Goal: Communication & Community: Answer question/provide support

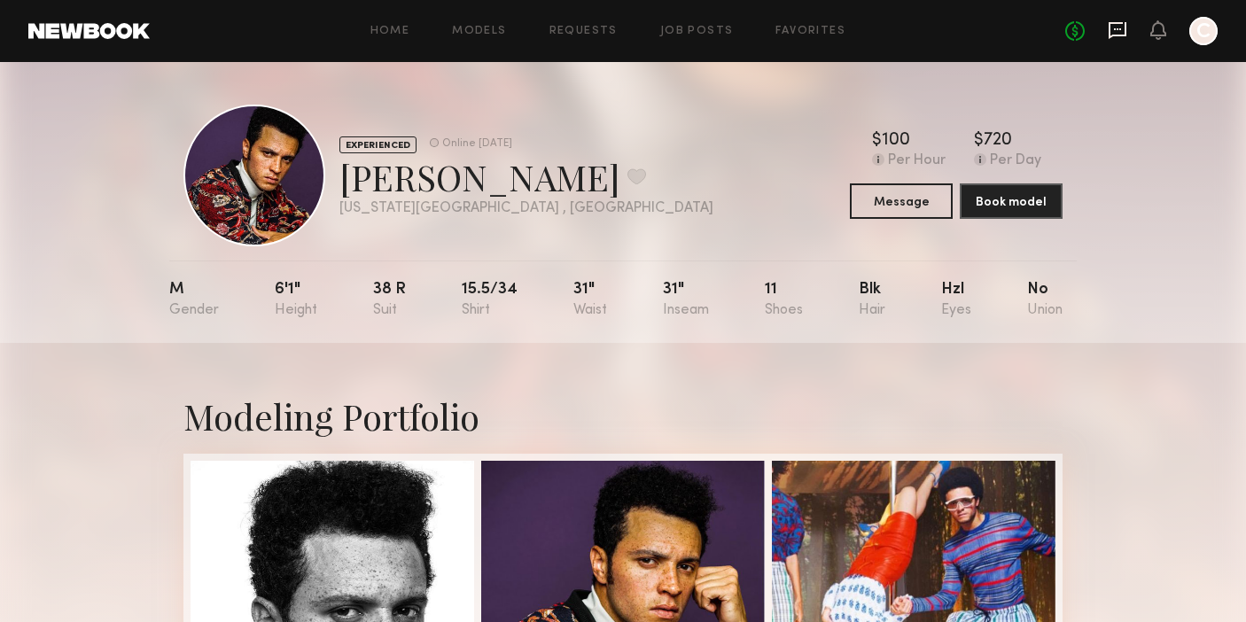
click at [1126, 38] on icon at bounding box center [1117, 29] width 19 height 19
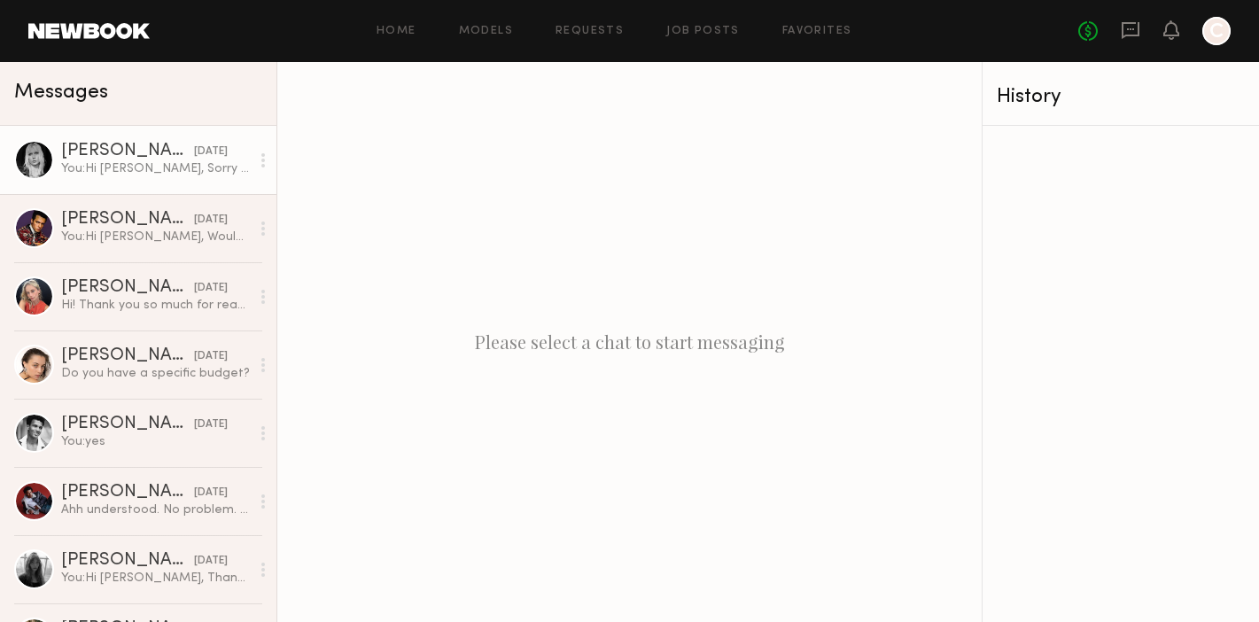
click at [136, 171] on div "You: Hi [PERSON_NAME], Sorry for the delay. Are you still available on Teusday …" at bounding box center [155, 168] width 189 height 17
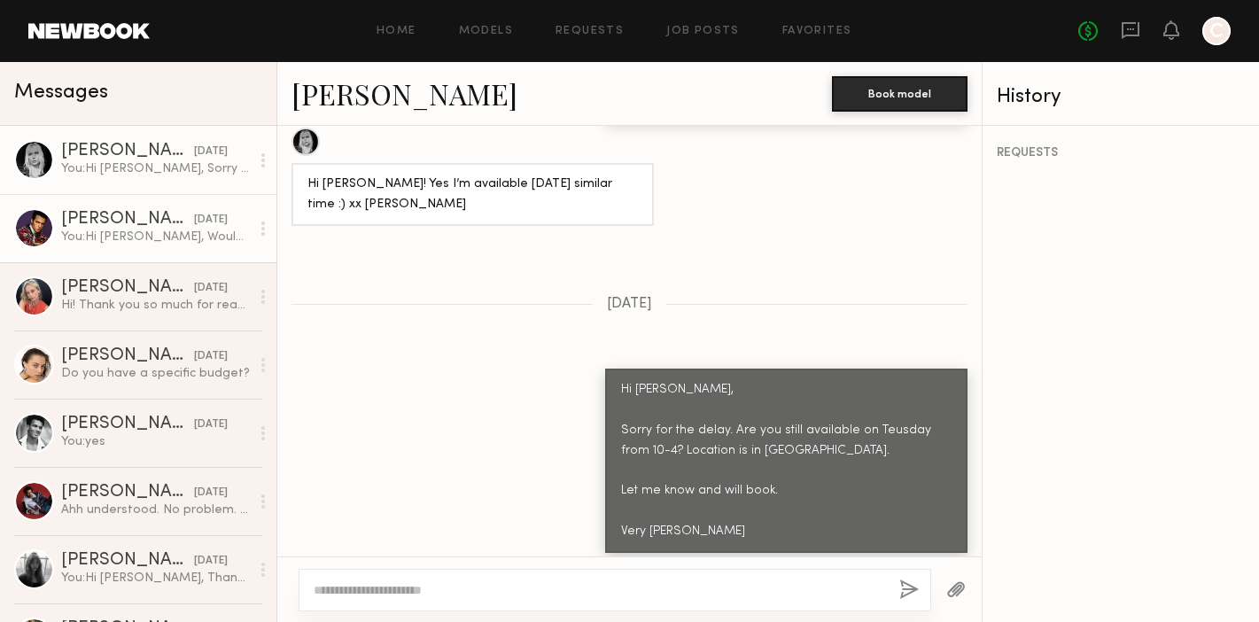
click at [77, 228] on div "[PERSON_NAME]" at bounding box center [127, 220] width 133 height 18
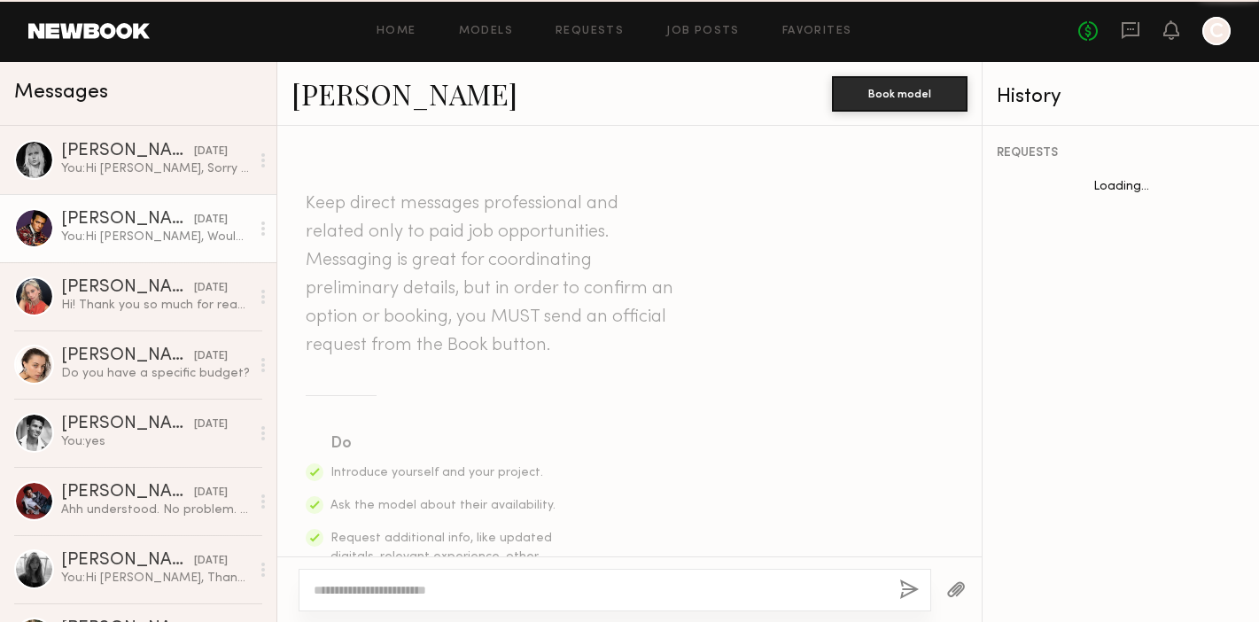
scroll to position [1658, 0]
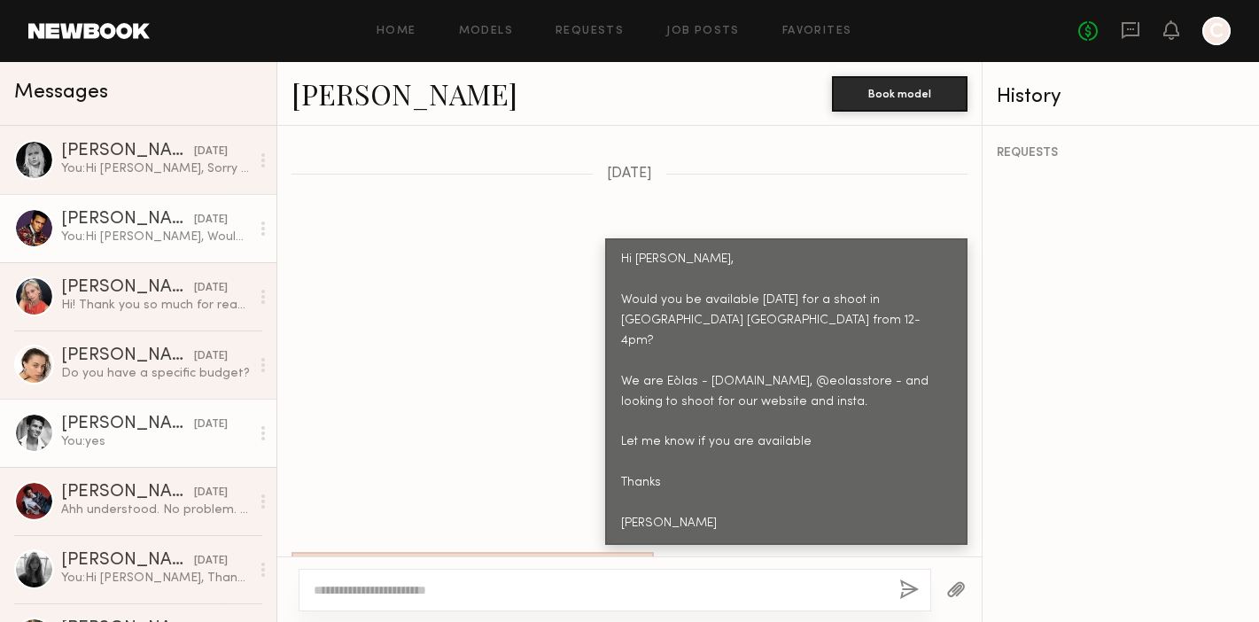
click at [90, 428] on div "[PERSON_NAME]" at bounding box center [127, 425] width 133 height 18
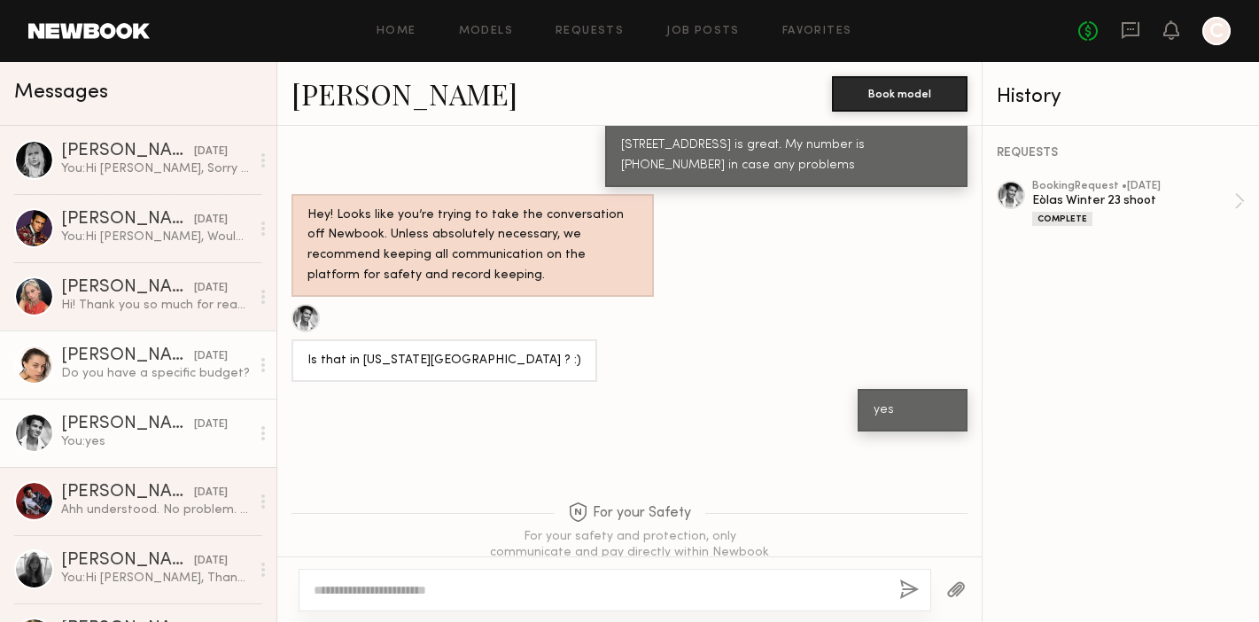
scroll to position [1638, 0]
click at [86, 382] on link "[PERSON_NAME] [DATE] Do you have a specific budget?" at bounding box center [138, 365] width 277 height 68
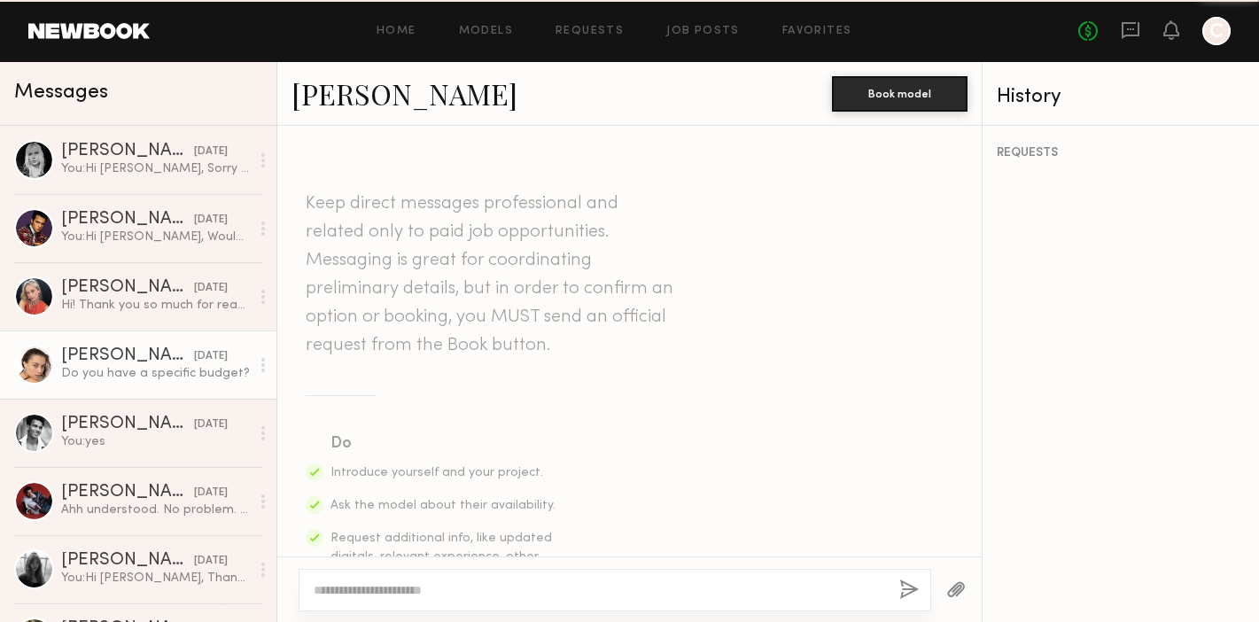
scroll to position [1161, 0]
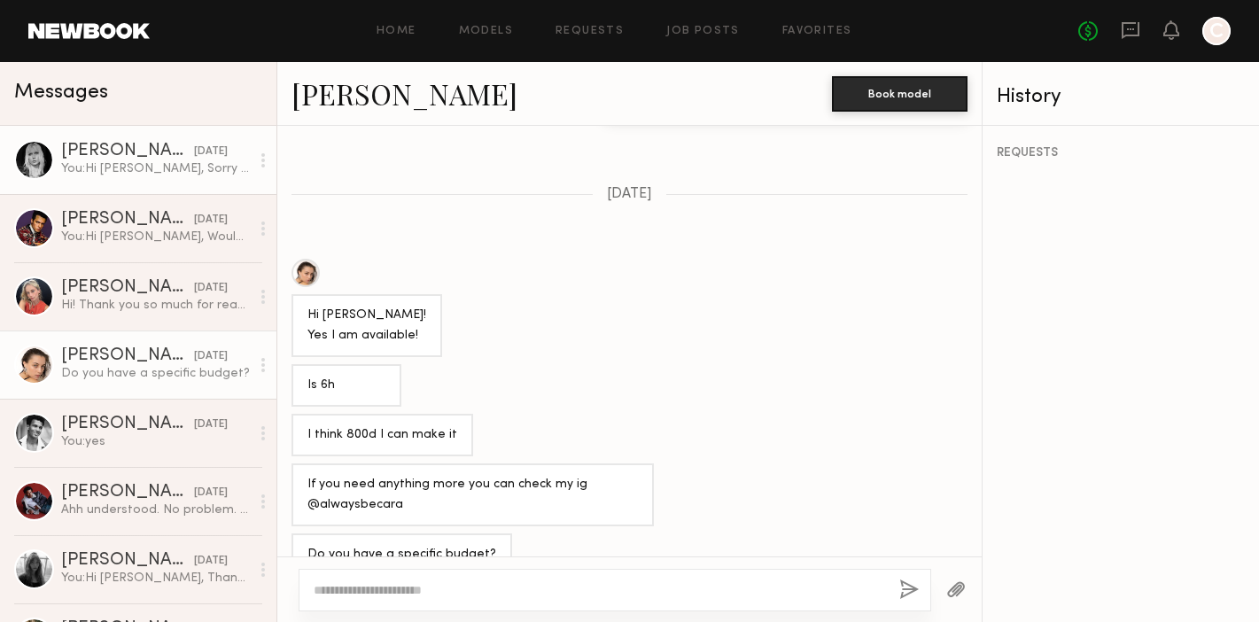
click at [117, 176] on div "You: Hi [PERSON_NAME], Sorry for the delay. Are you still available on Teusday …" at bounding box center [155, 168] width 189 height 17
